Goal: Transaction & Acquisition: Purchase product/service

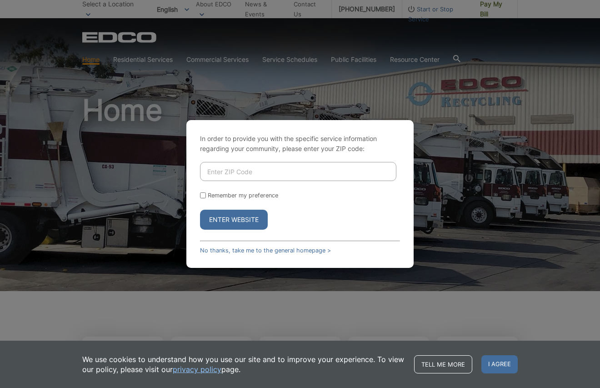
click at [306, 166] on input "Enter ZIP Code" at bounding box center [298, 171] width 196 height 19
type input "90245"
click at [252, 218] on button "Enter Website" at bounding box center [234, 220] width 68 height 20
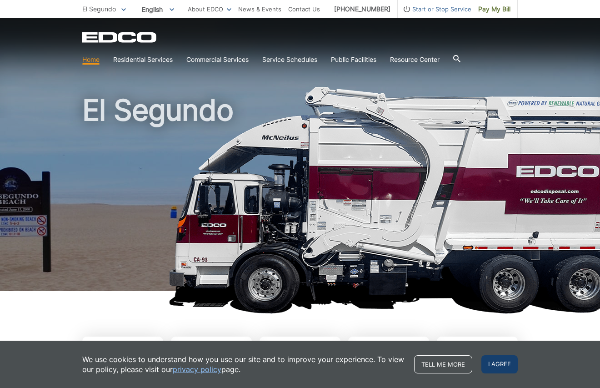
click at [495, 362] on span "I agree" at bounding box center [500, 364] width 36 height 18
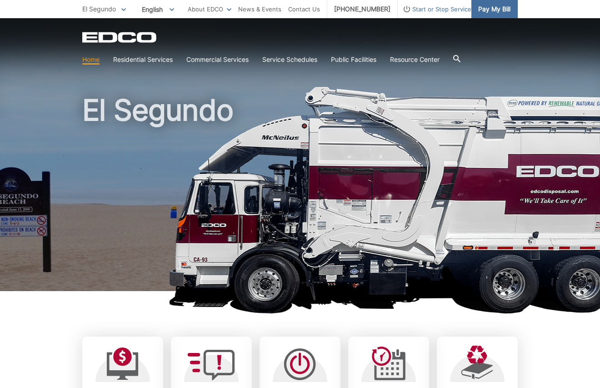
click at [486, 6] on span "Pay My Bill" at bounding box center [494, 9] width 32 height 10
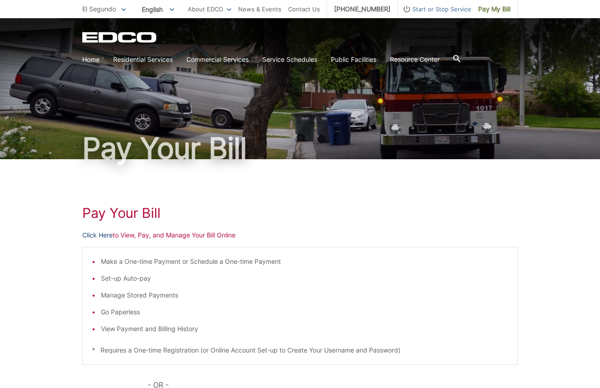
click at [103, 238] on link "Click Here" at bounding box center [97, 235] width 30 height 10
